Goal: Task Accomplishment & Management: Manage account settings

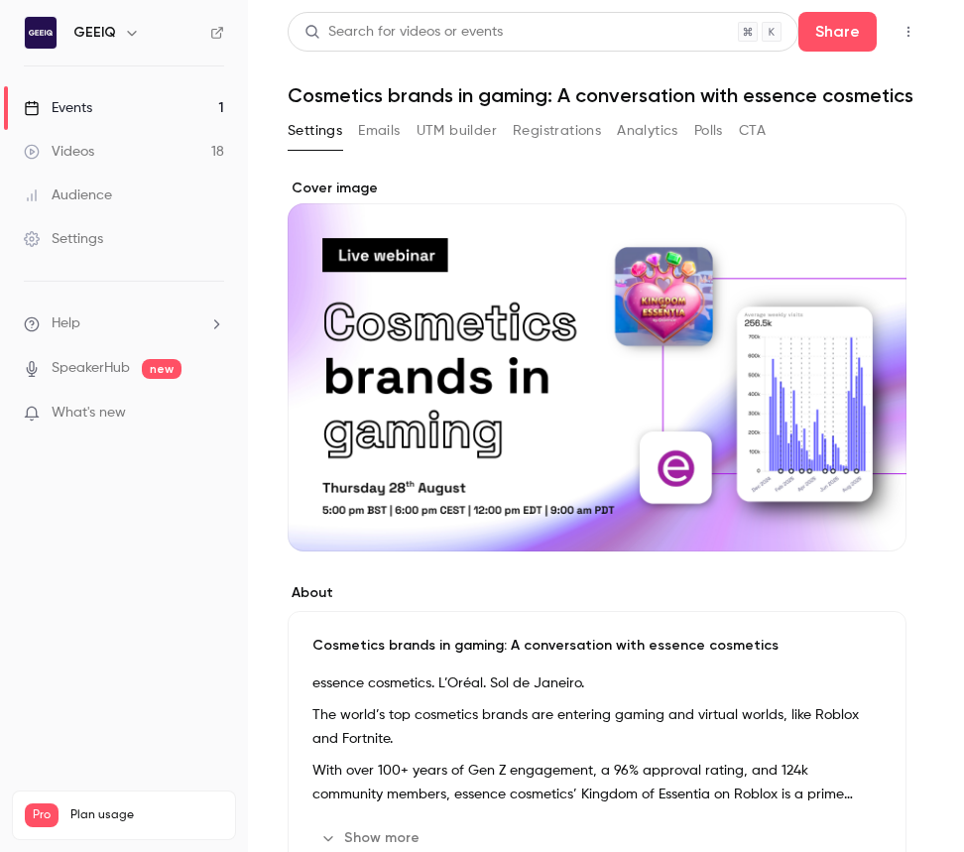
click at [559, 131] on button "Registrations" at bounding box center [557, 131] width 88 height 32
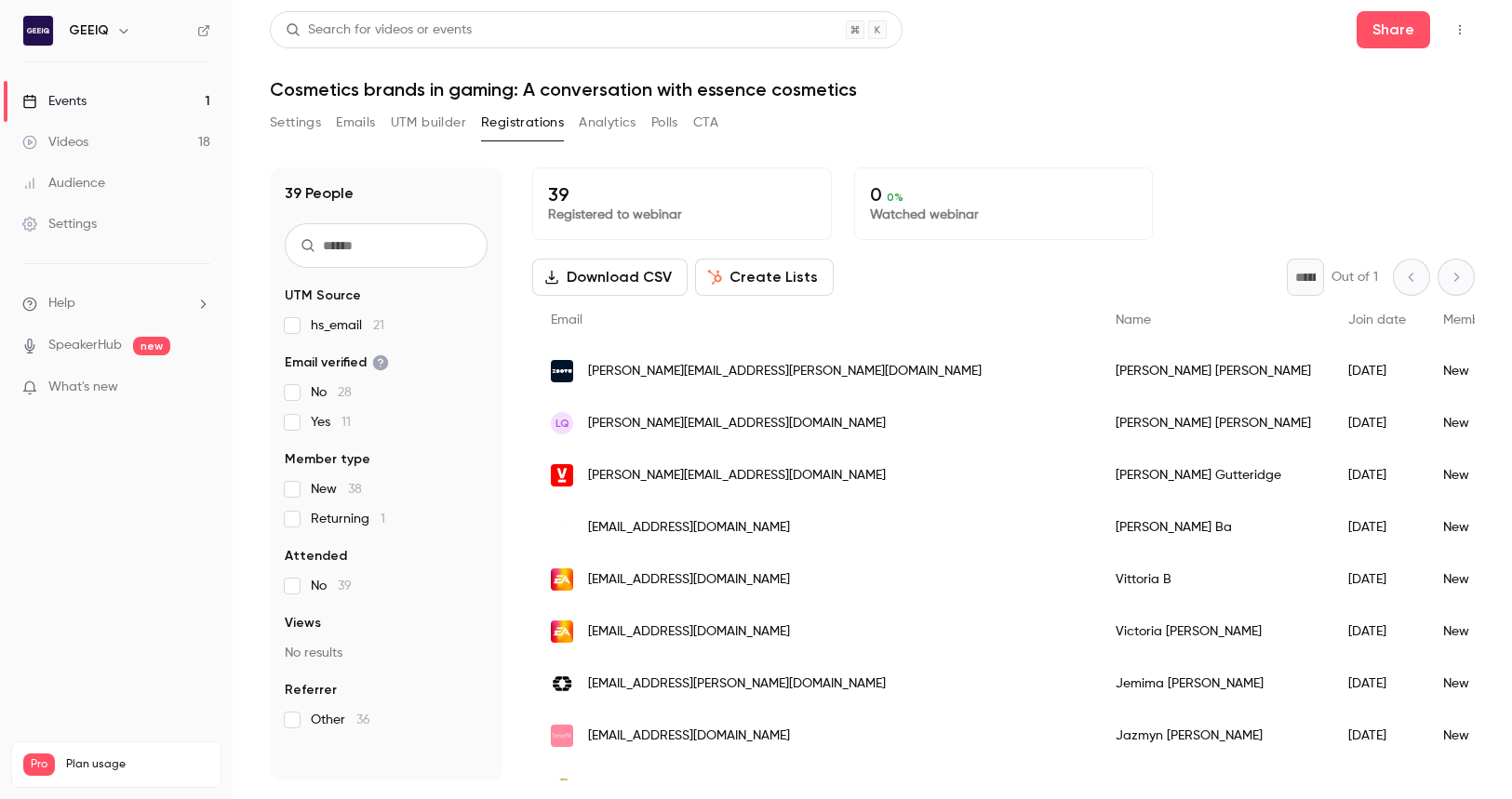
click at [845, 378] on div "[PERSON_NAME][EMAIL_ADDRESS][PERSON_NAME][DOMAIN_NAME]" at bounding box center [814, 371] width 565 height 53
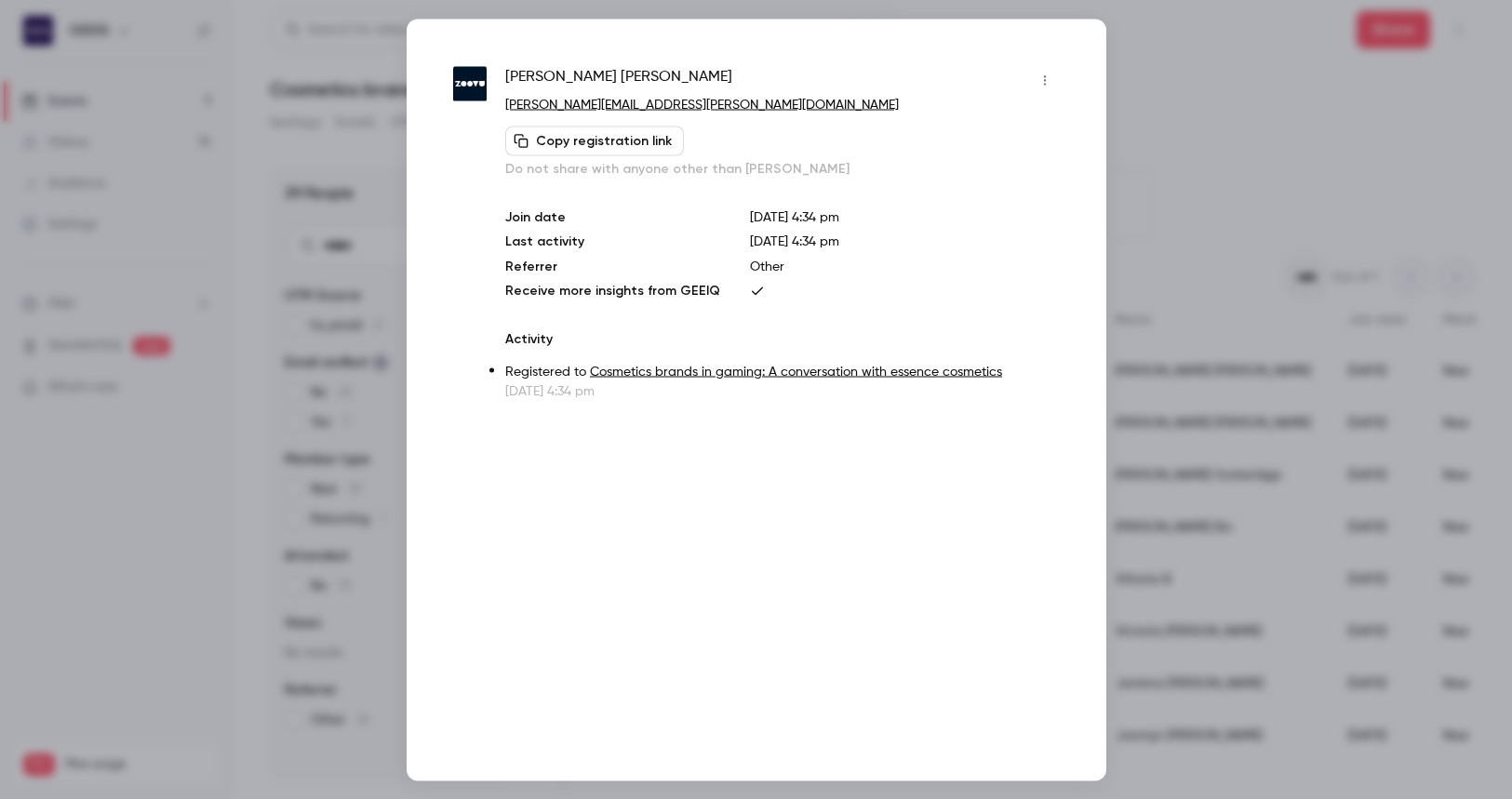
click at [903, 150] on div at bounding box center [756, 400] width 1512 height 799
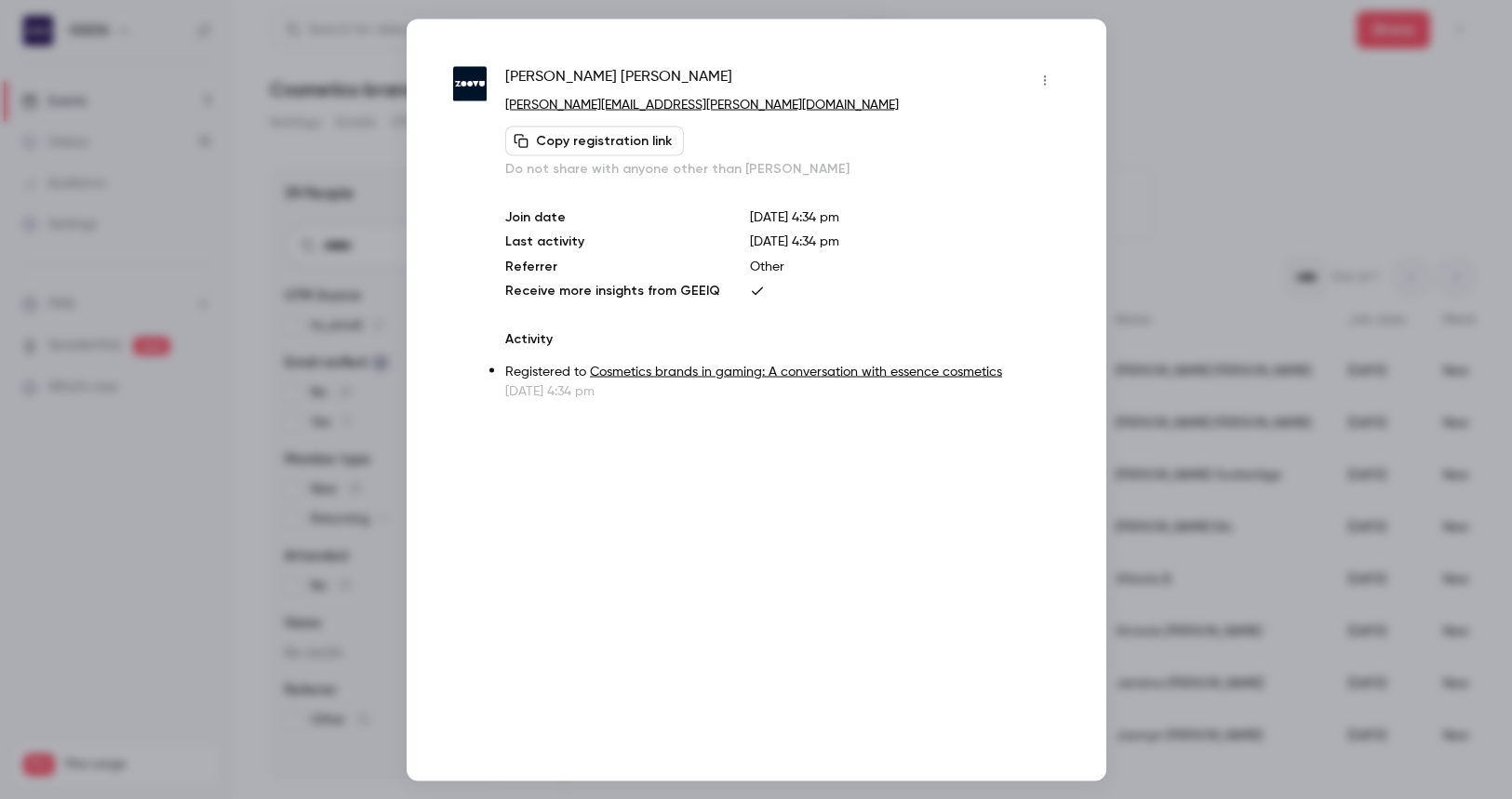
click at [903, 253] on div at bounding box center [756, 400] width 1512 height 799
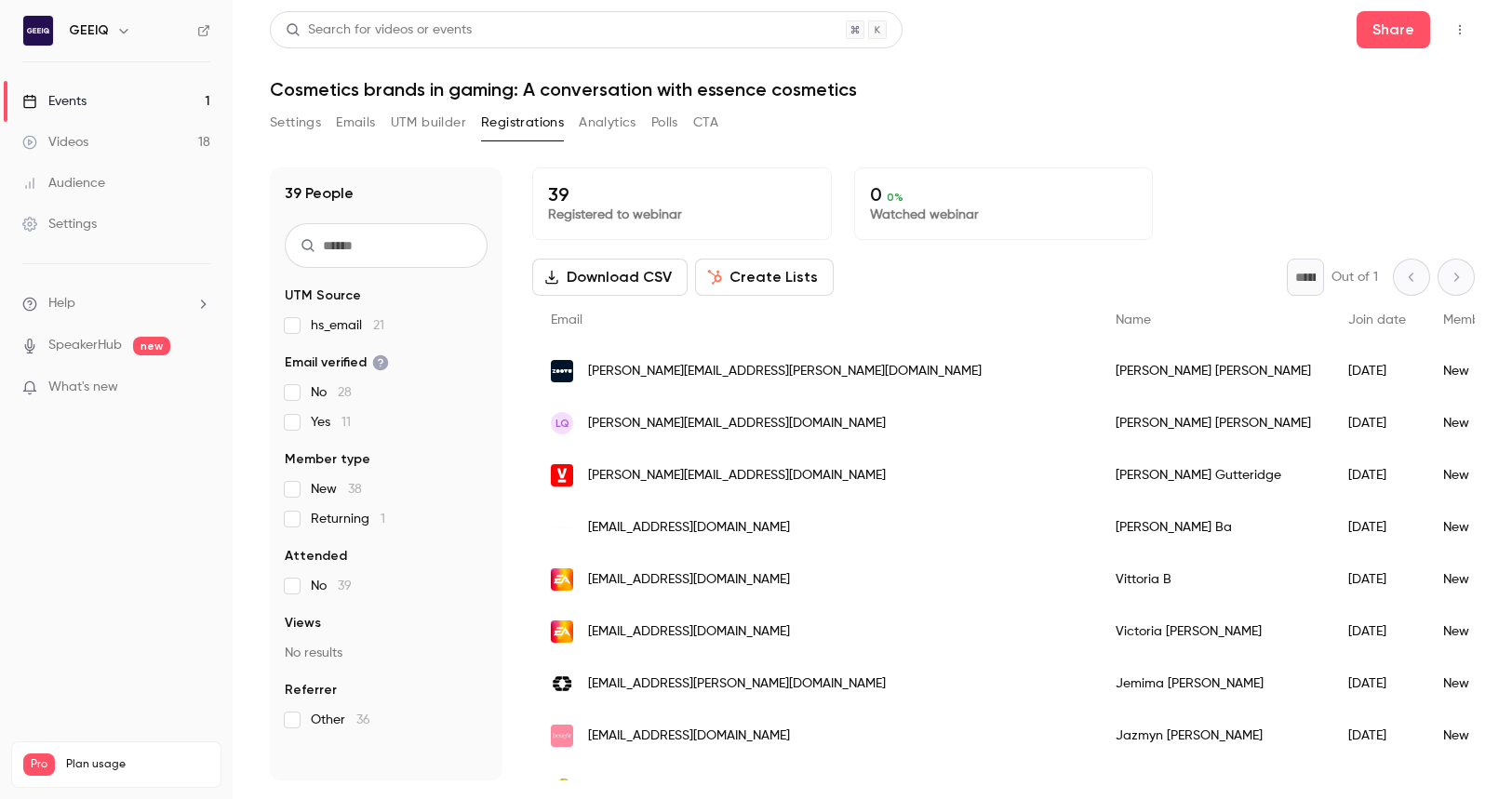
click at [903, 281] on div "* Out of 1" at bounding box center [1381, 278] width 188 height 38
click at [903, 280] on div "* Out of 1" at bounding box center [1381, 278] width 188 height 38
click at [903, 27] on icon "button" at bounding box center [1459, 30] width 15 height 13
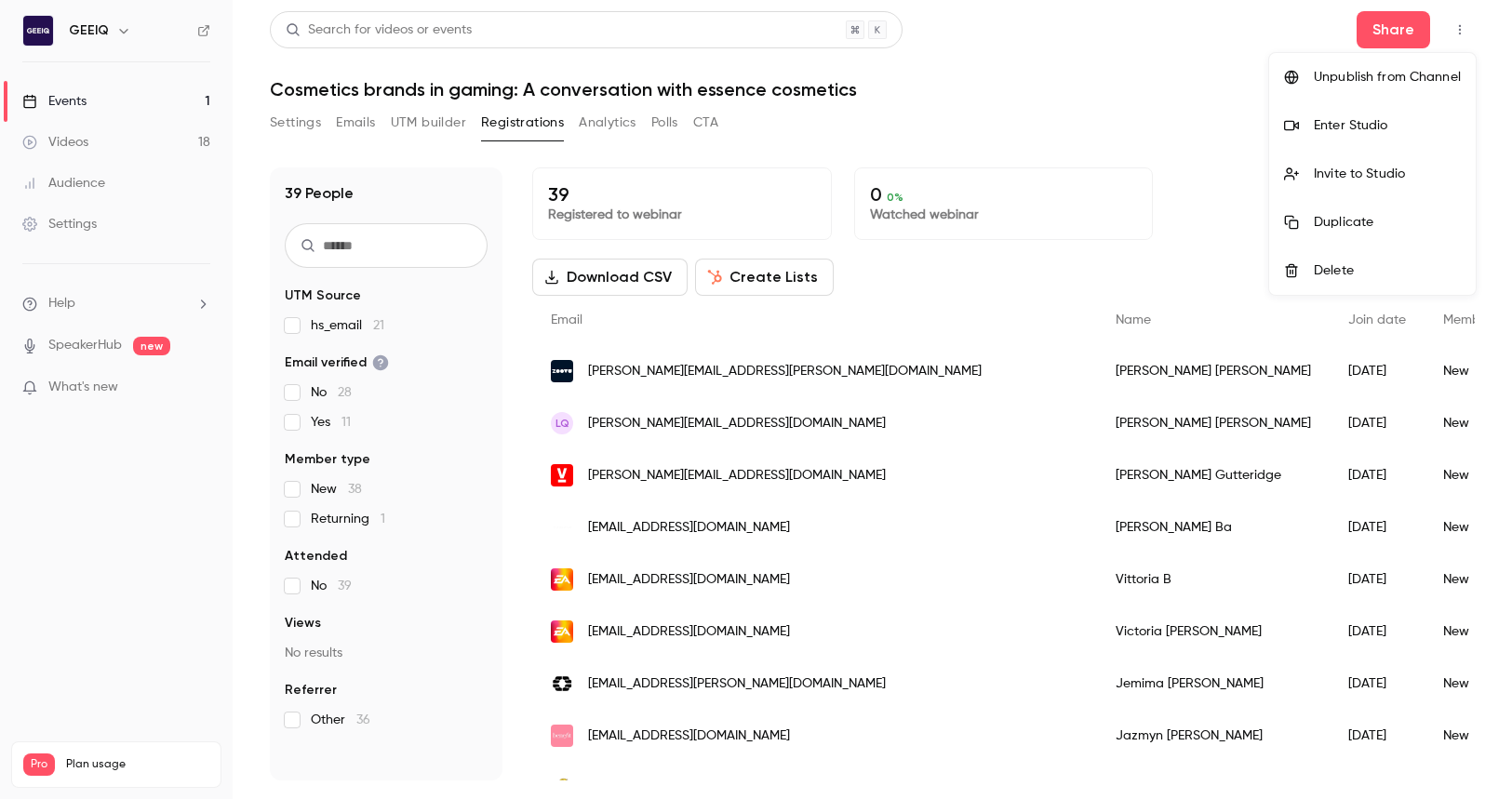
click at [903, 27] on div at bounding box center [756, 400] width 1512 height 799
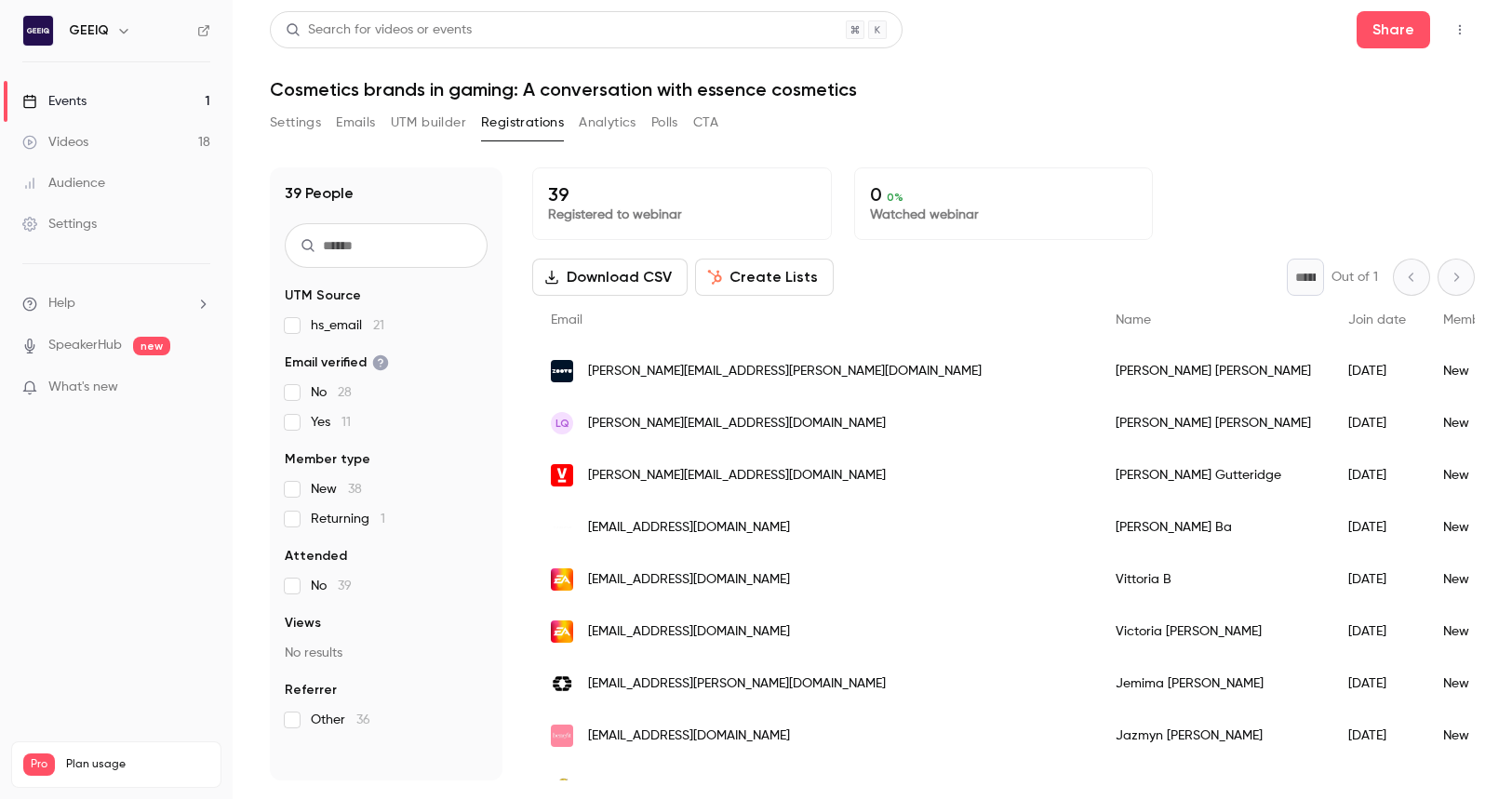
click at [903, 61] on header "Search for videos or events Share Cosmetics brands in gaming: A conversation wi…" at bounding box center [872, 55] width 1204 height 89
click at [73, 236] on link "Settings" at bounding box center [116, 224] width 233 height 41
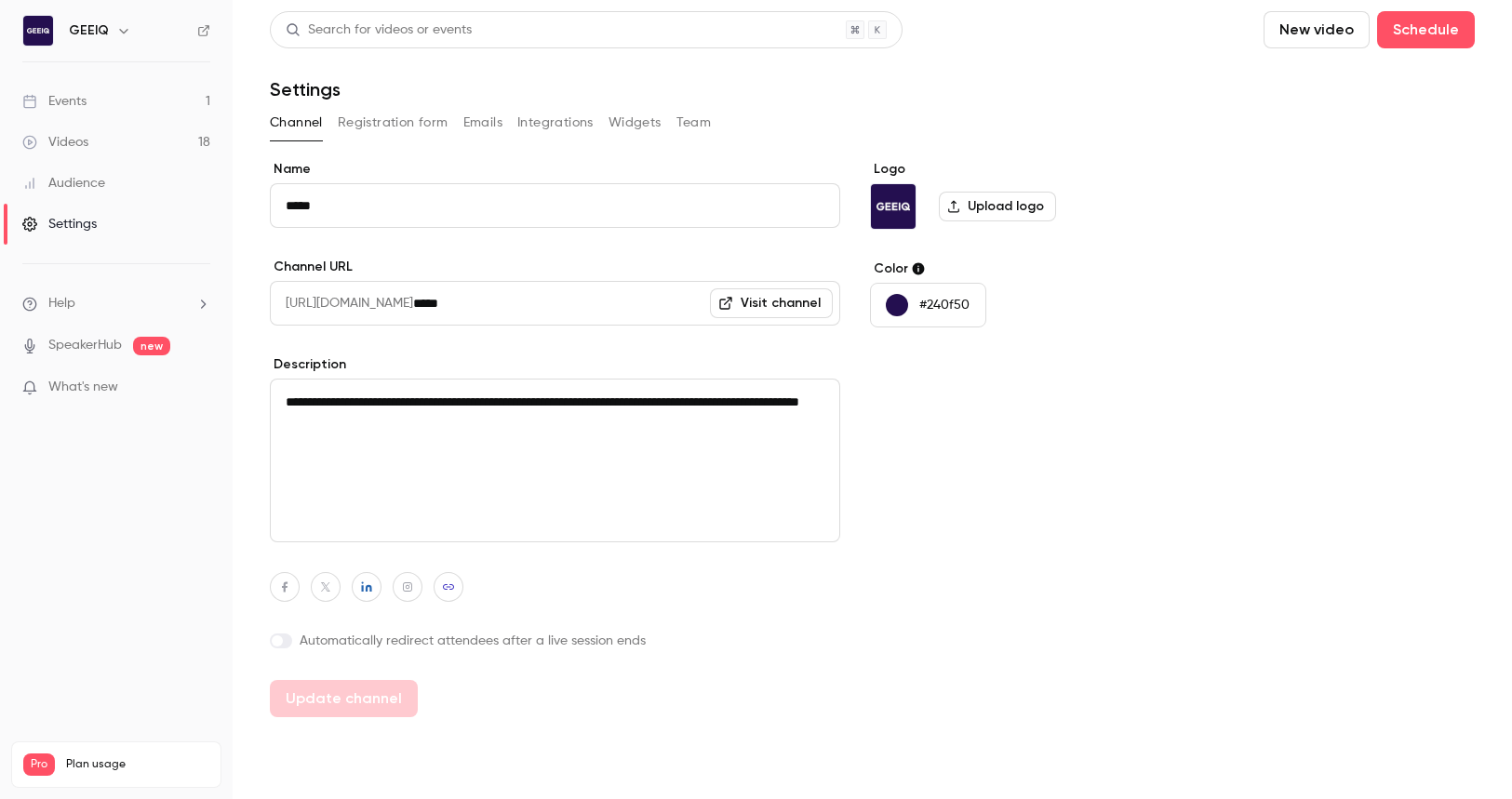
click at [695, 123] on button "Team" at bounding box center [694, 123] width 36 height 30
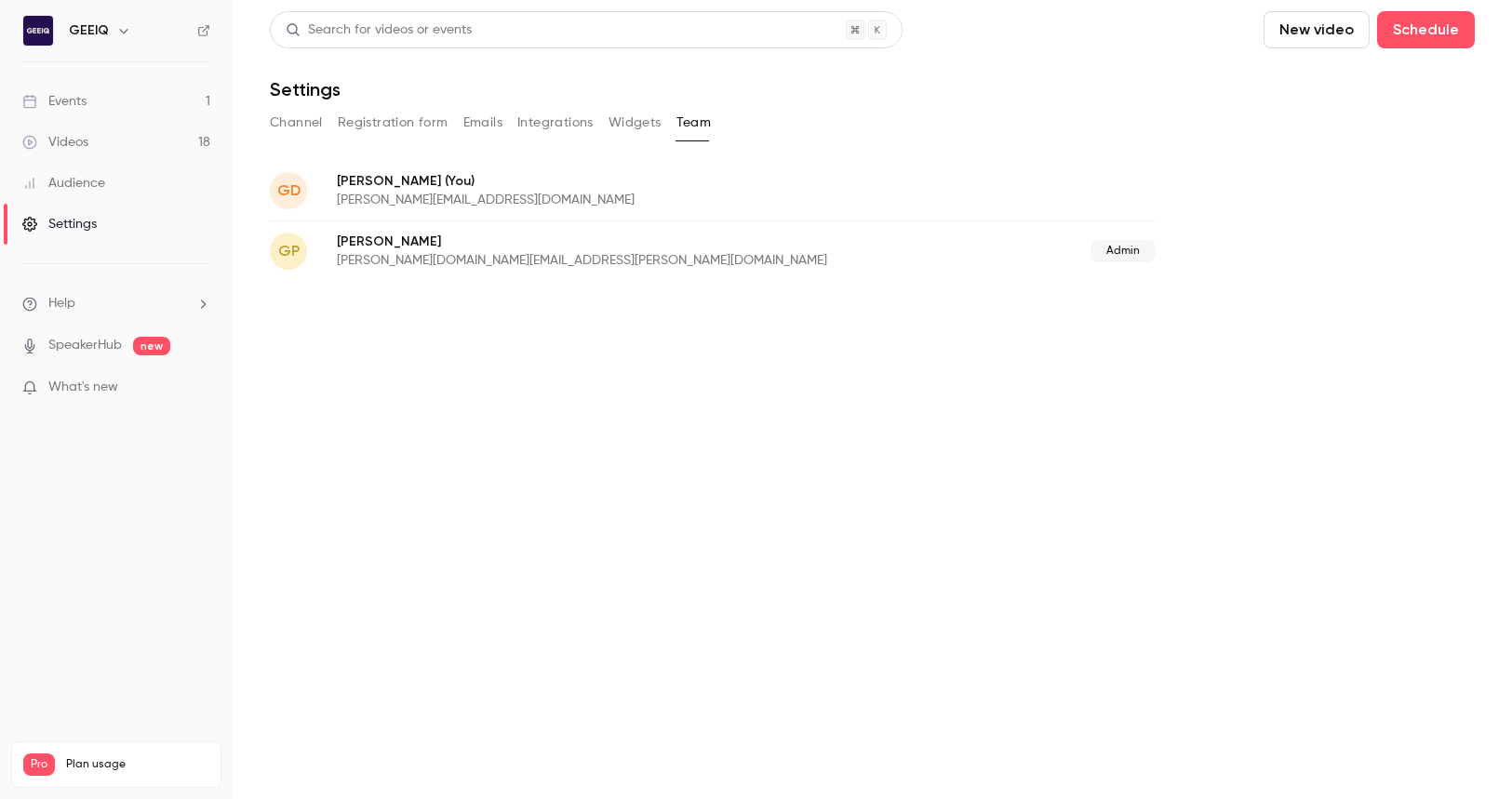
click at [638, 119] on button "Widgets" at bounding box center [635, 123] width 53 height 30
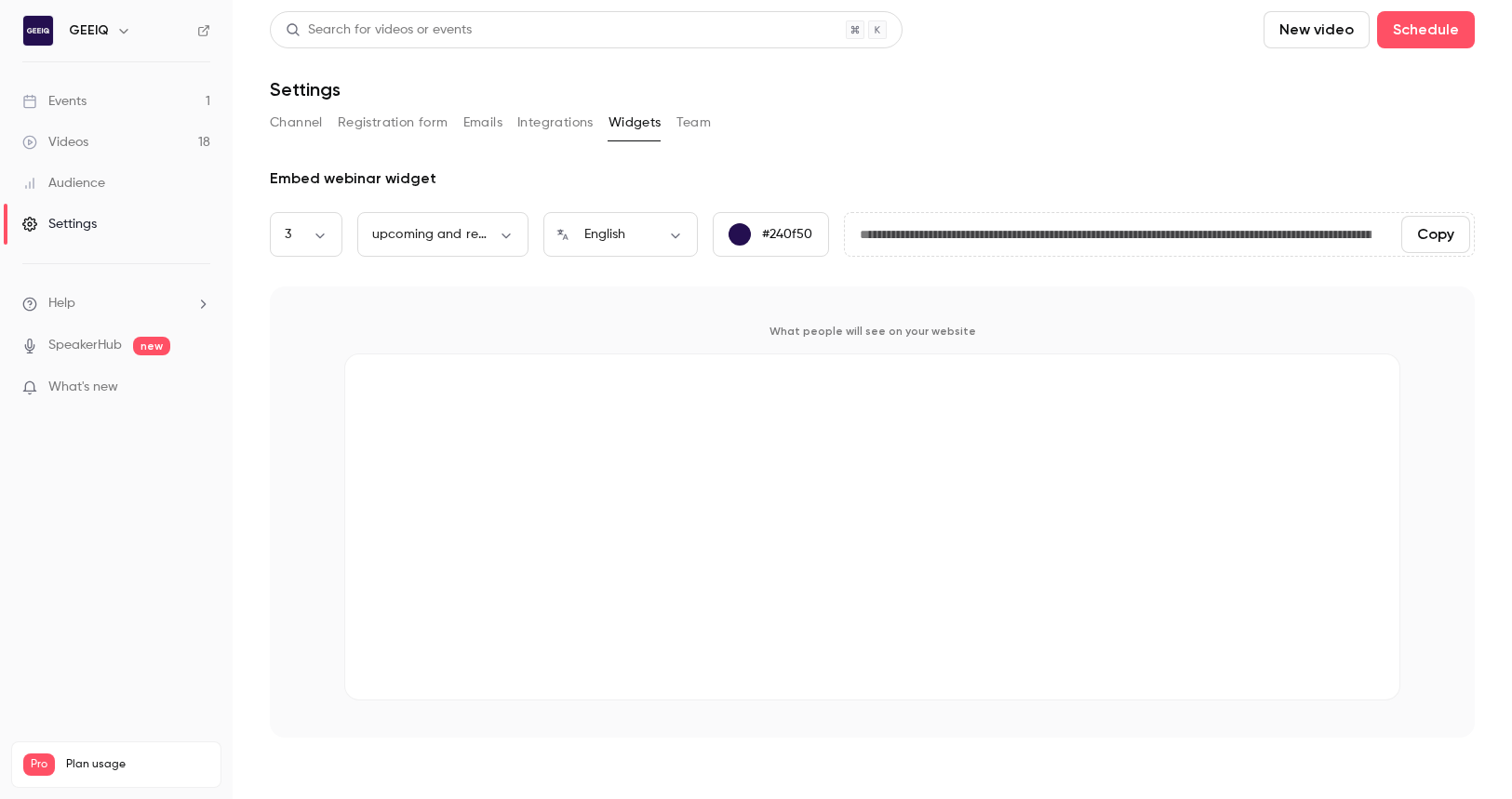
click at [544, 118] on button "Integrations" at bounding box center [554, 123] width 76 height 30
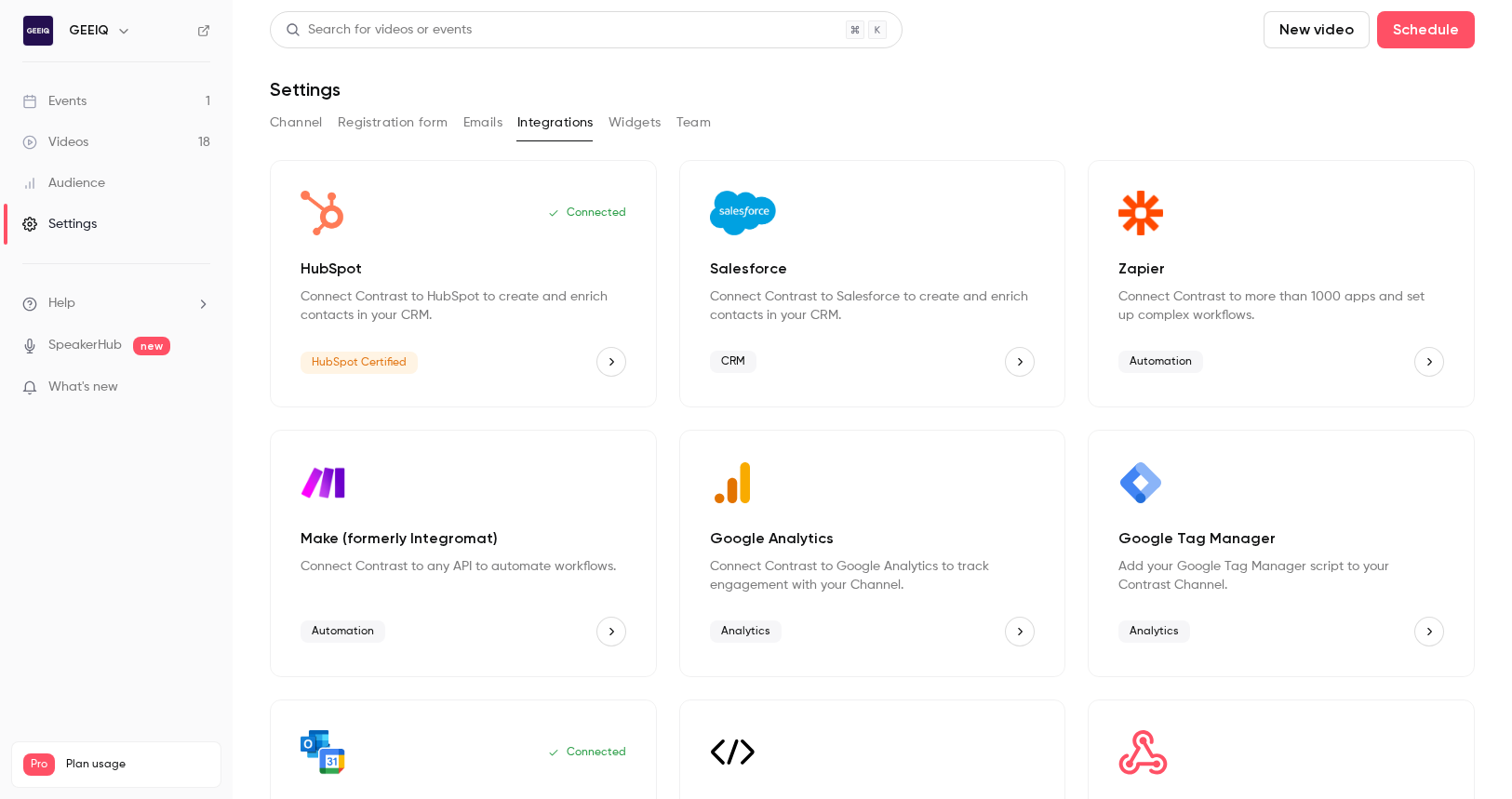
click at [464, 118] on button "Emails" at bounding box center [483, 123] width 39 height 30
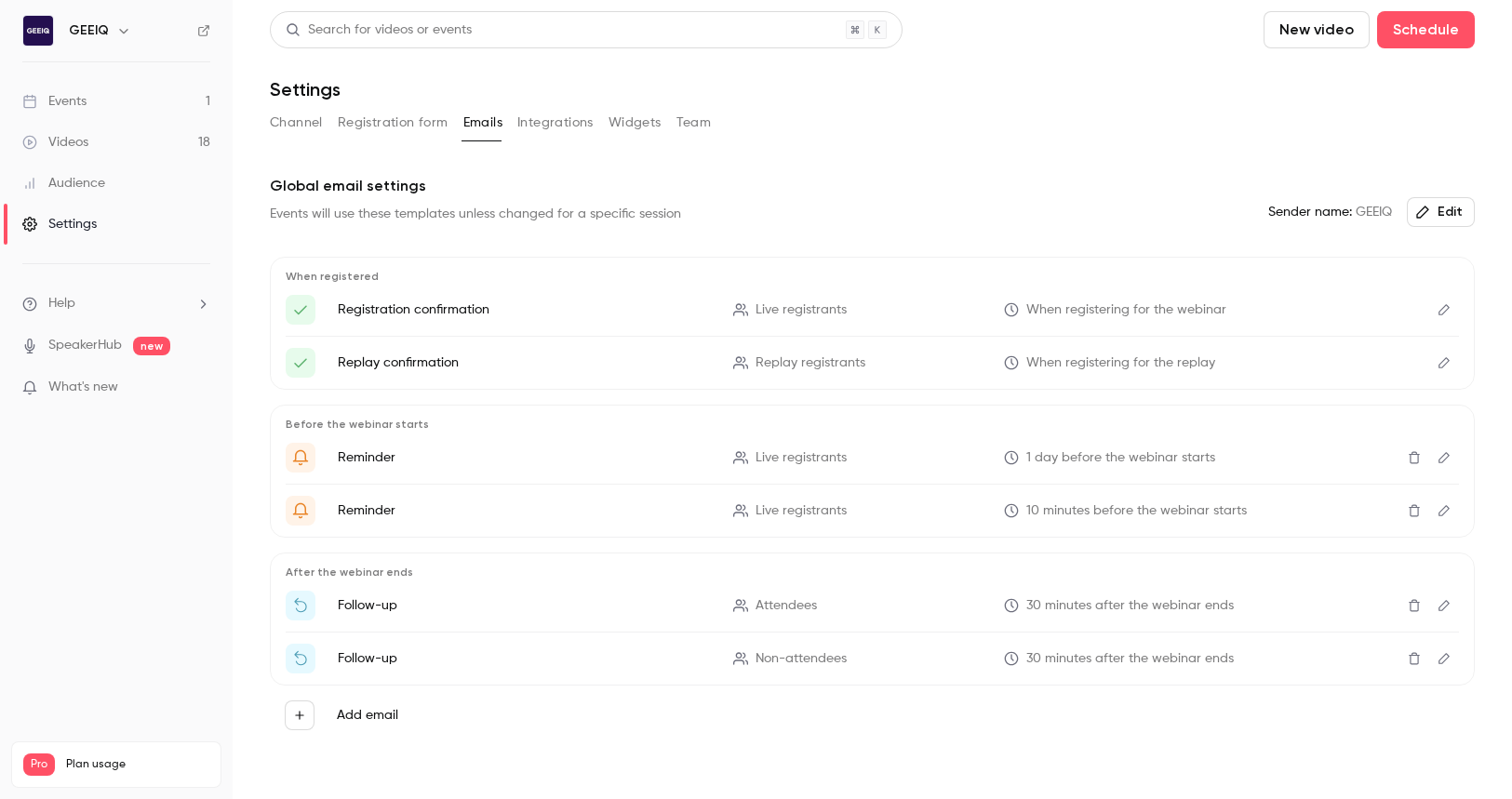
click at [374, 120] on button "Registration form" at bounding box center [393, 123] width 111 height 30
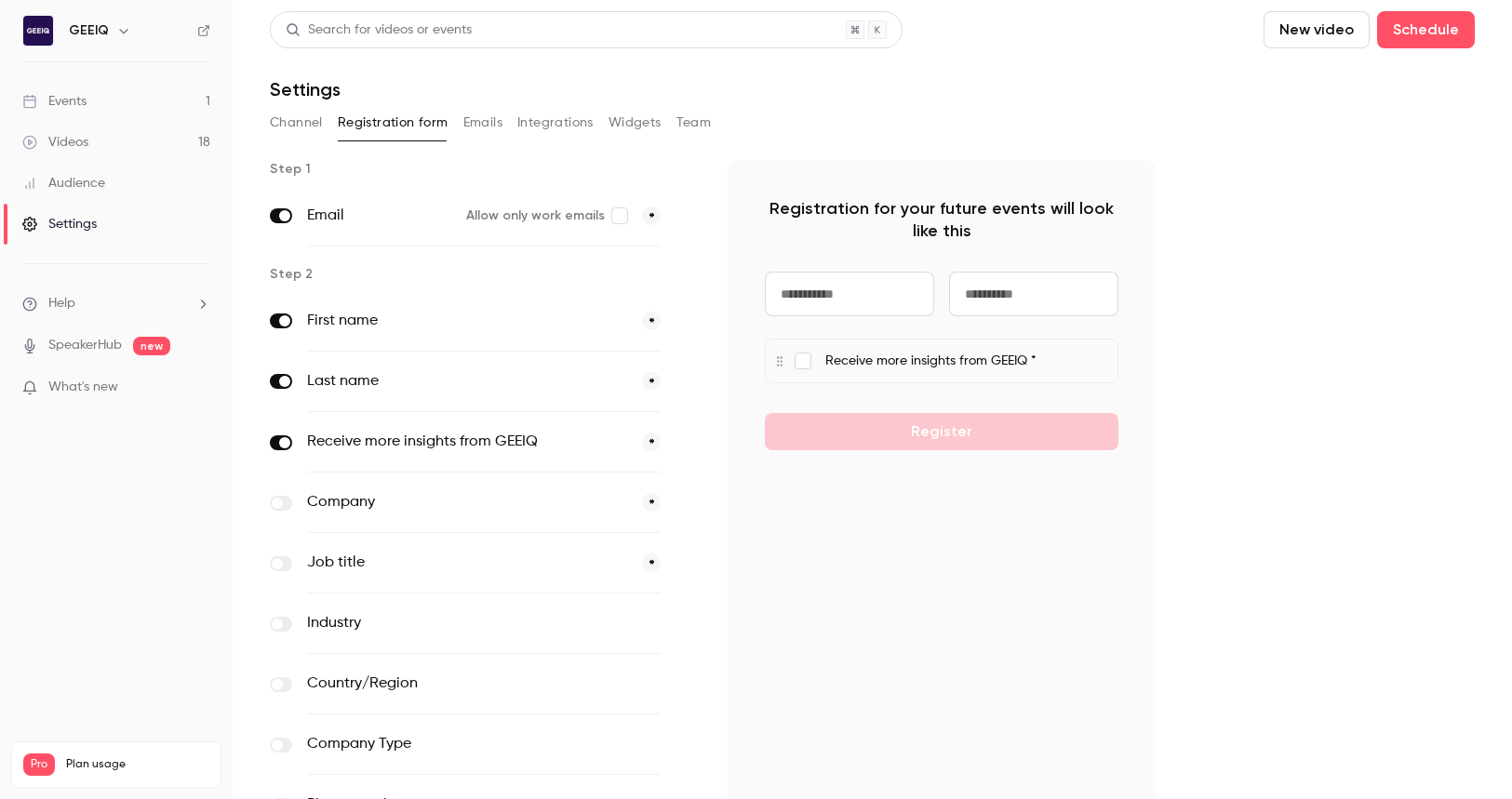
click at [109, 102] on link "Events 1" at bounding box center [116, 101] width 233 height 41
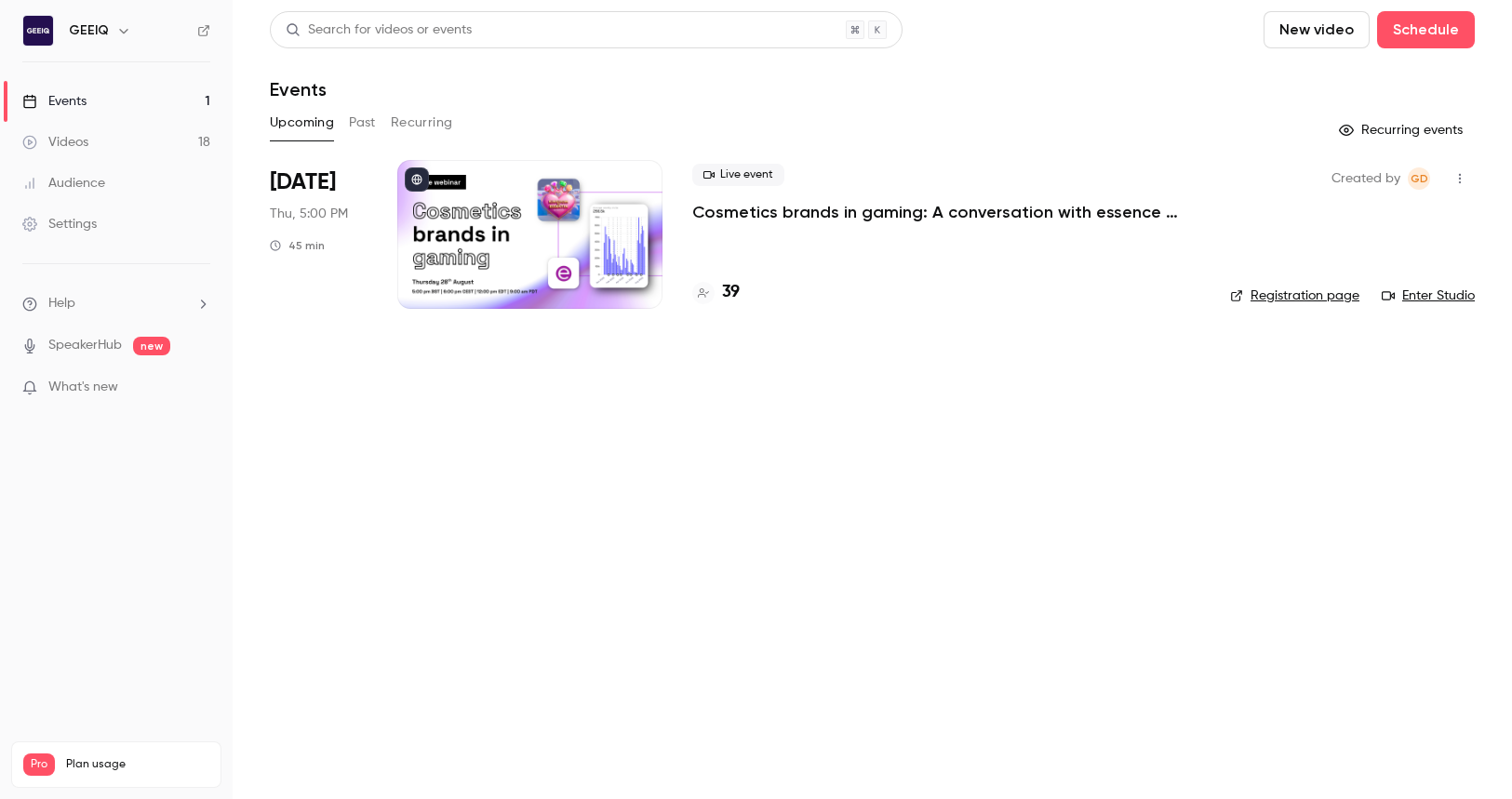
click at [774, 211] on p "Cosmetics brands in gaming: A conversation with essence cosmetics" at bounding box center [946, 212] width 508 height 23
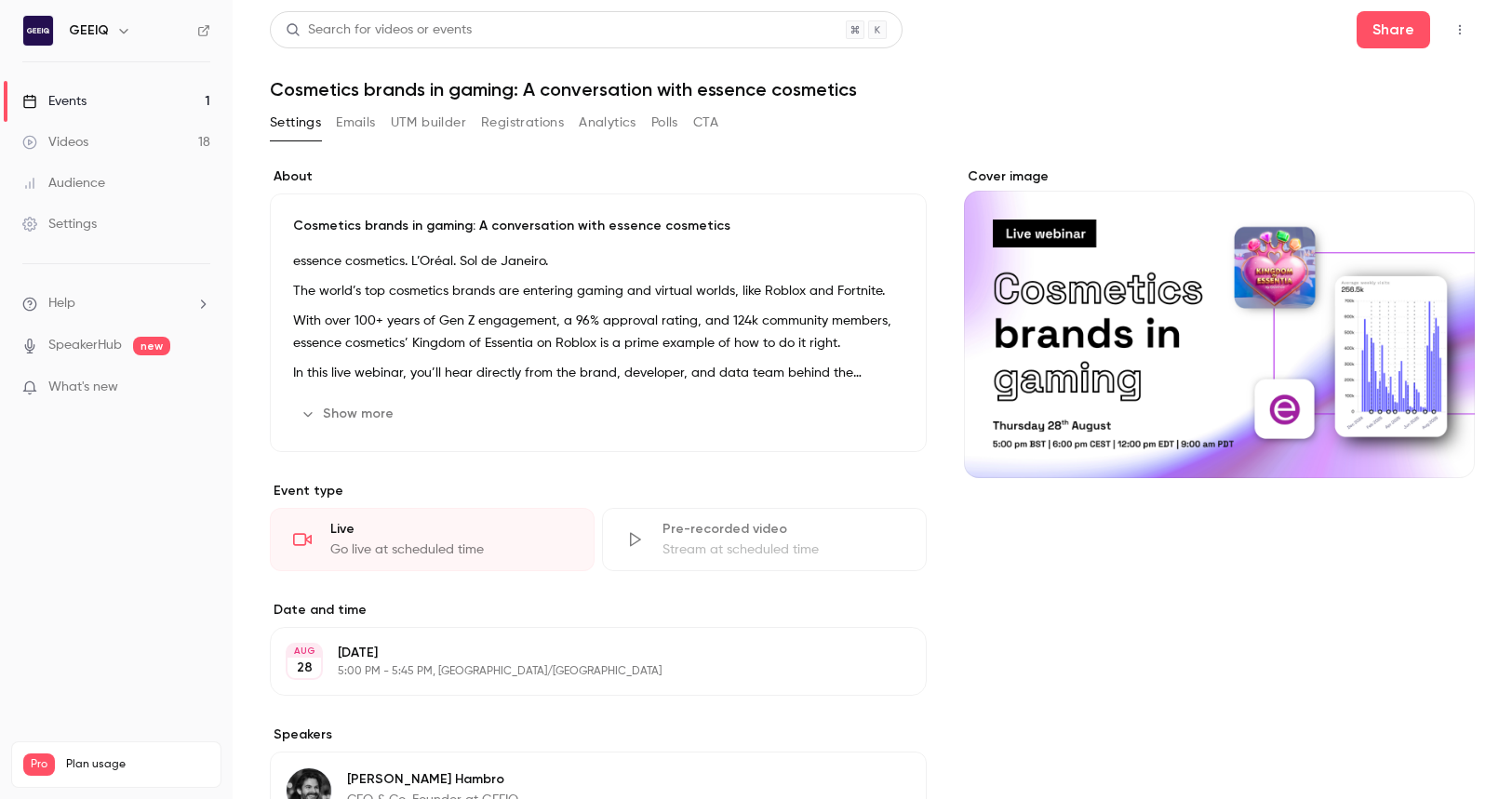
click at [529, 122] on button "Registrations" at bounding box center [522, 123] width 83 height 30
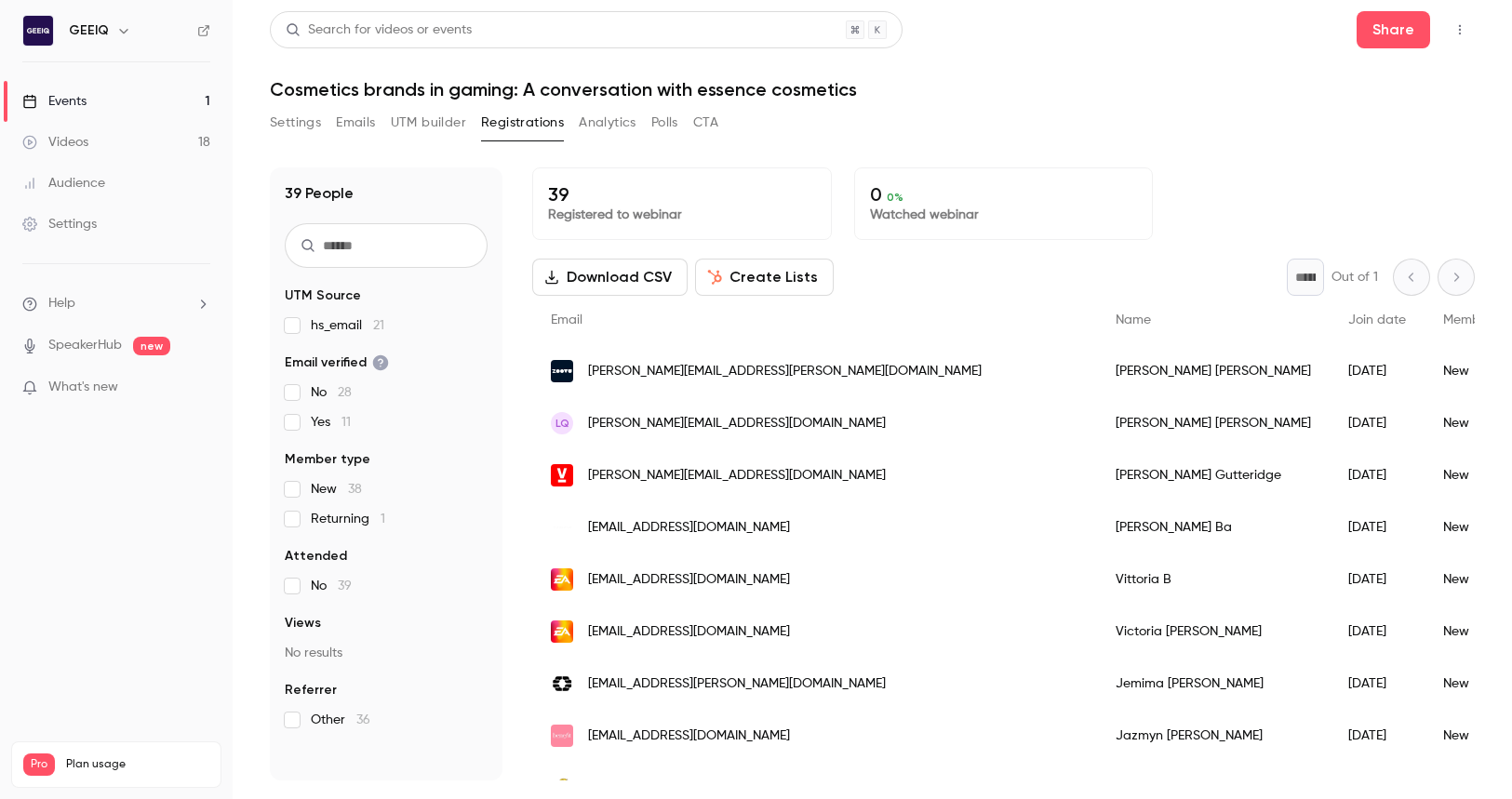
click at [826, 371] on div "[PERSON_NAME][EMAIL_ADDRESS][PERSON_NAME][DOMAIN_NAME]" at bounding box center [814, 371] width 565 height 53
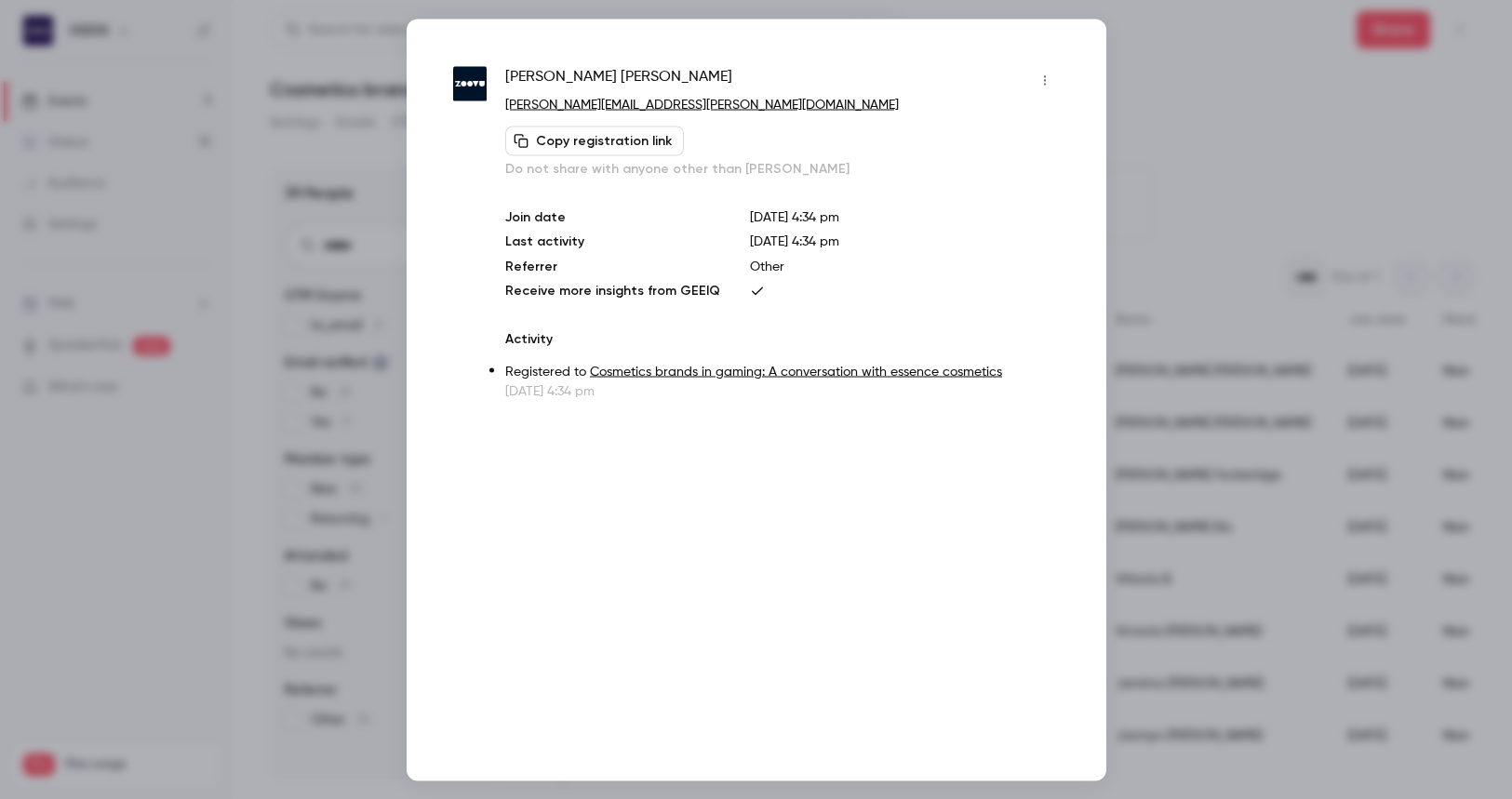
click at [903, 66] on button "button" at bounding box center [1045, 80] width 30 height 30
click at [903, 135] on div "Block from all events" at bounding box center [973, 128] width 142 height 19
